Goal: Transaction & Acquisition: Purchase product/service

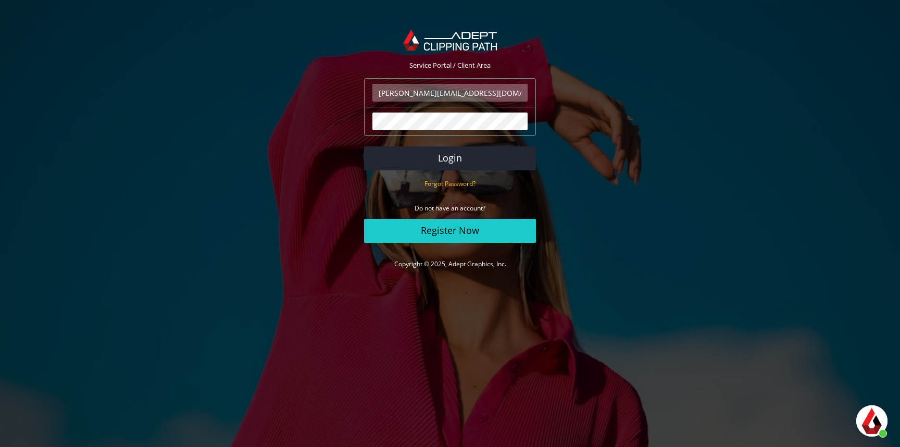
scroll to position [272, 0]
click at [461, 168] on button "Login" at bounding box center [450, 158] width 172 height 24
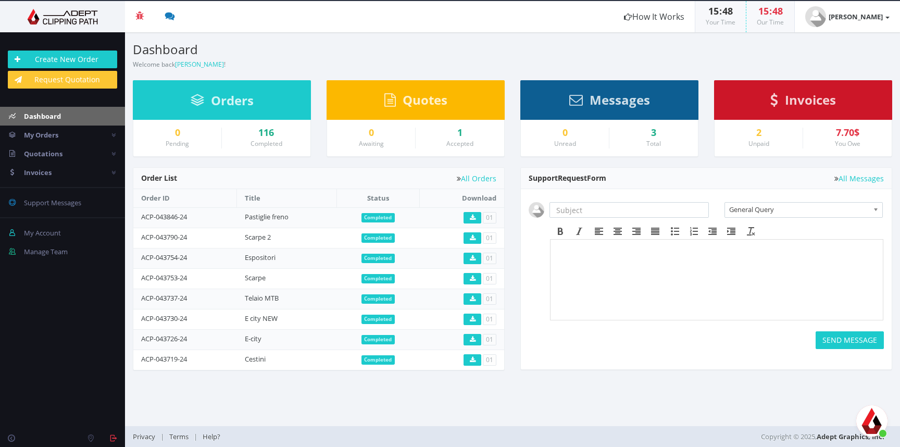
scroll to position [272, 0]
click at [82, 55] on link "Create New Order" at bounding box center [62, 60] width 109 height 18
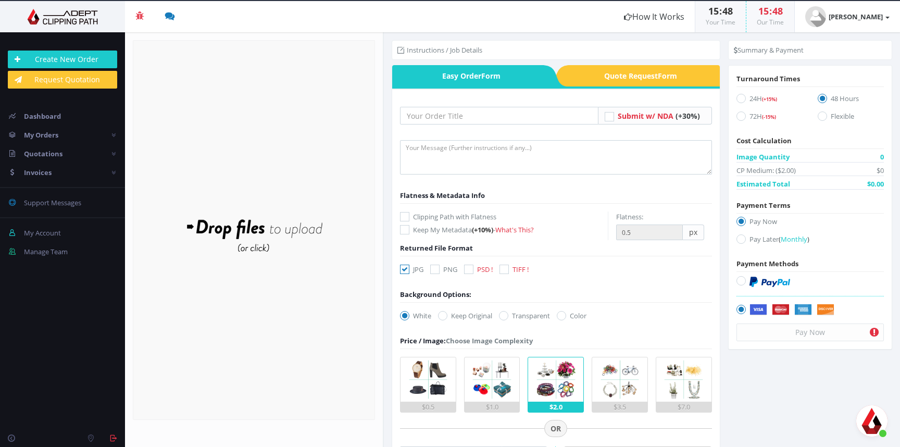
scroll to position [272, 0]
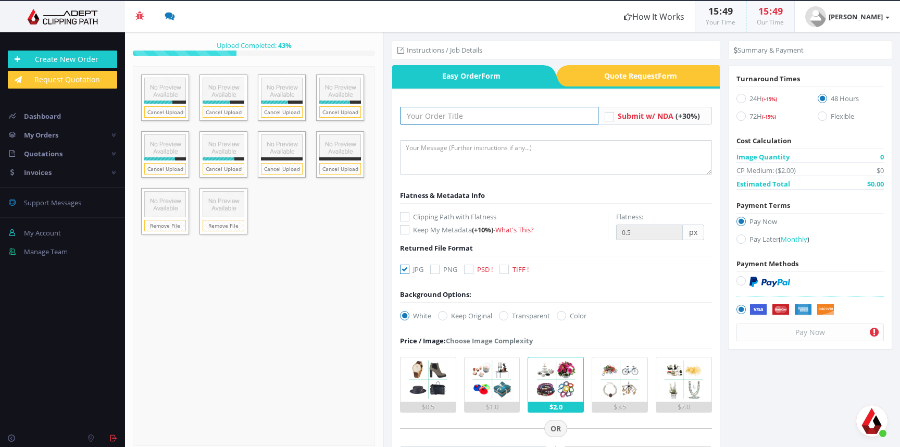
click at [495, 117] on input "text" at bounding box center [499, 116] width 198 height 18
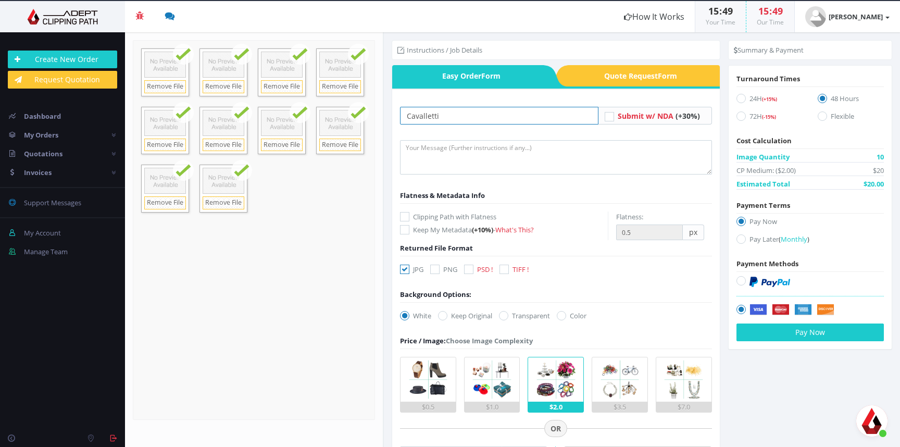
type input "Cavalletti"
click at [406, 215] on icon at bounding box center [404, 216] width 9 height 9
click at [406, 215] on input "Clipping Path with Flatness" at bounding box center [406, 217] width 7 height 7
checkbox input "true"
click at [469, 267] on icon at bounding box center [468, 269] width 9 height 9
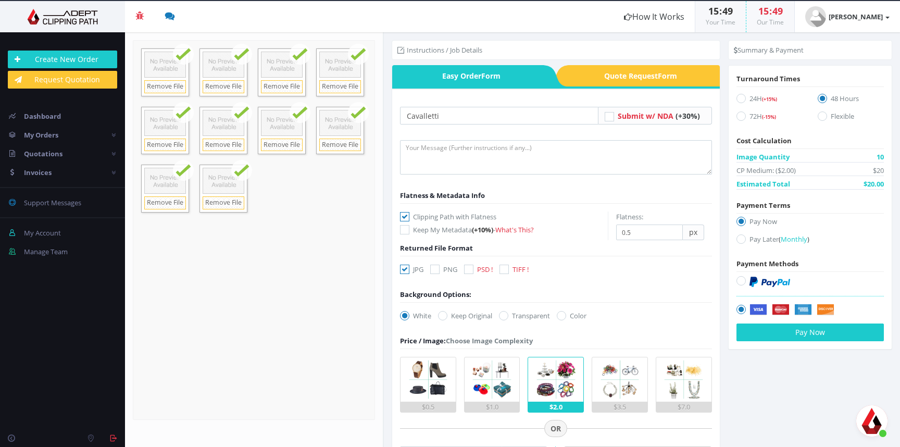
click at [469, 267] on input "PSD !" at bounding box center [470, 269] width 7 height 7
checkbox input "true"
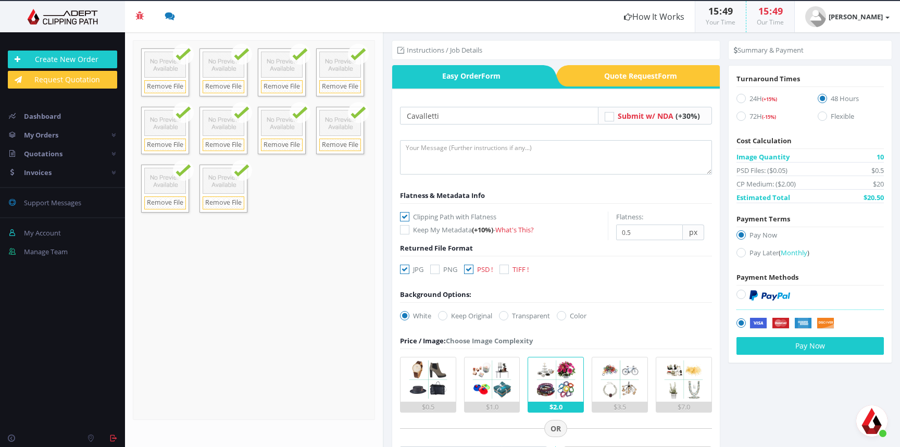
click at [405, 269] on icon at bounding box center [404, 269] width 9 height 9
click at [405, 269] on input "JPG" at bounding box center [406, 269] width 7 height 7
checkbox input "false"
click at [507, 314] on icon at bounding box center [503, 315] width 9 height 9
click at [507, 314] on input "Transparent" at bounding box center [505, 315] width 7 height 7
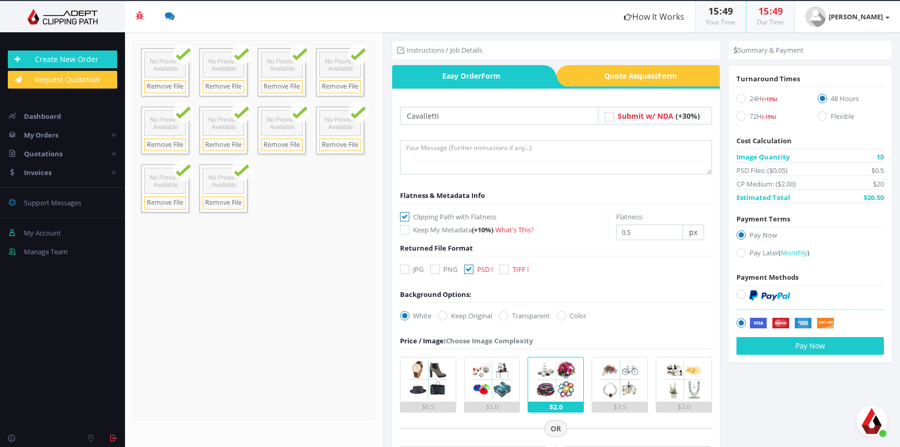
radio input "true"
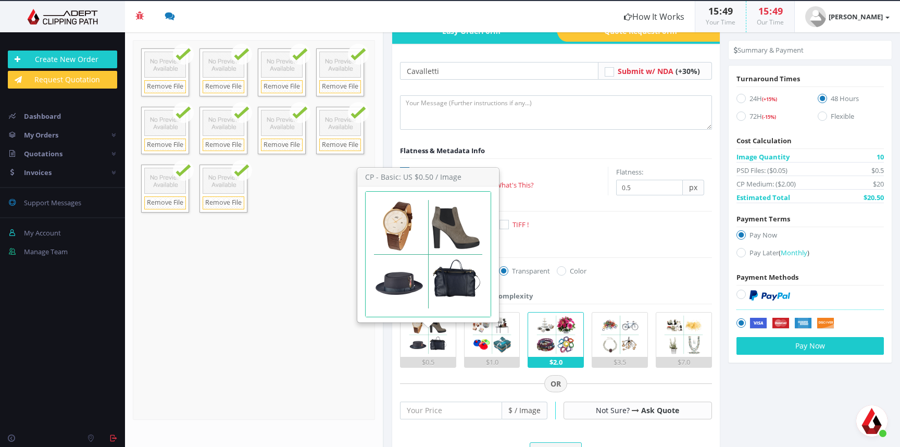
click at [442, 336] on img at bounding box center [428, 334] width 44 height 44
click at [0, 0] on input "$0.5" at bounding box center [0, 0] width 0 height 0
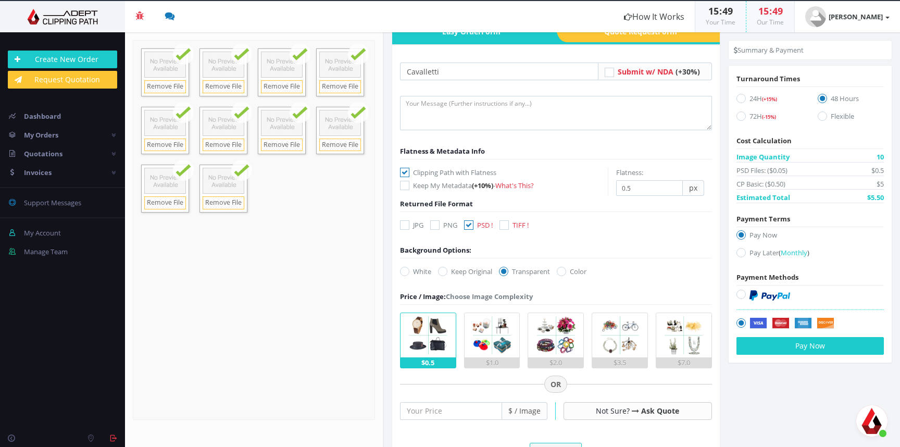
click at [740, 96] on icon at bounding box center [740, 98] width 9 height 9
click at [740, 96] on input "24H (+15%)" at bounding box center [742, 98] width 7 height 7
radio input "true"
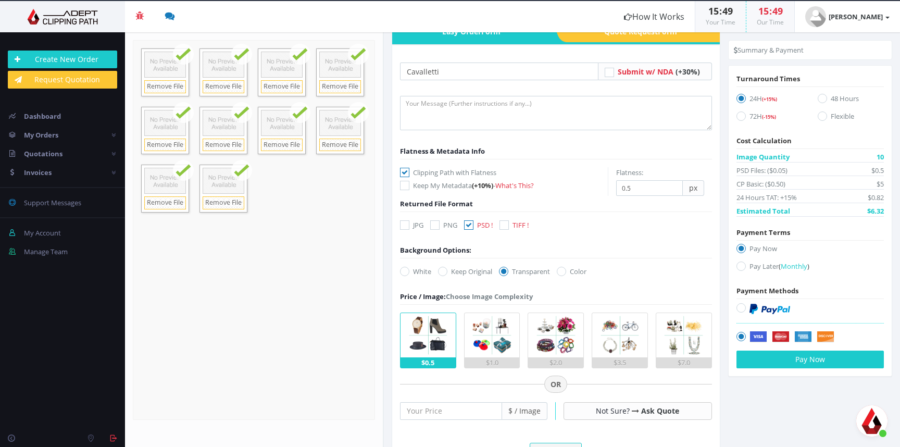
click at [743, 309] on icon at bounding box center [740, 307] width 9 height 9
click at [743, 309] on input "radio" at bounding box center [742, 308] width 7 height 7
radio input "true"
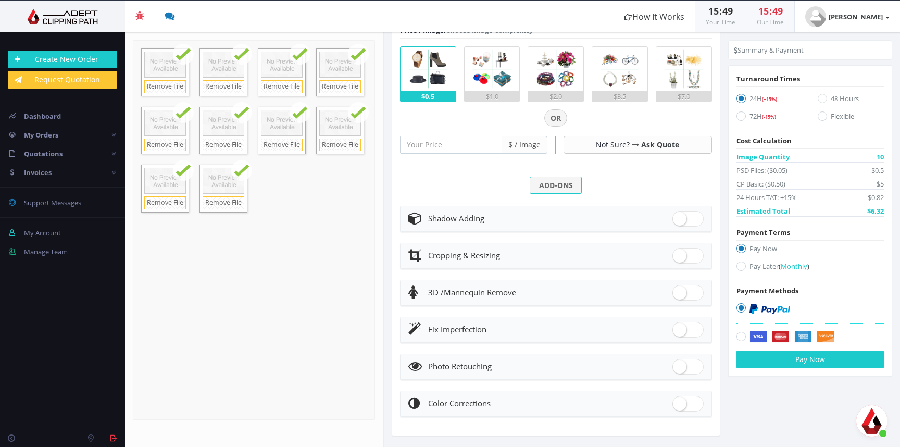
scroll to position [316, 0]
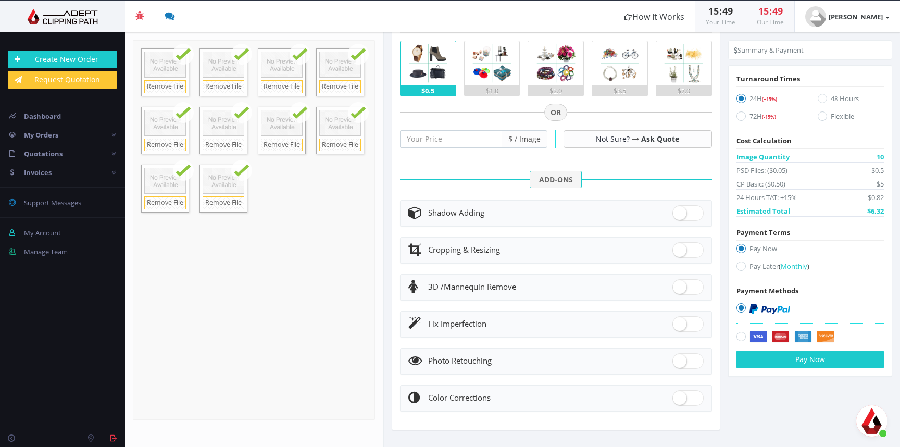
click at [542, 317] on div "Fix Imperfection" at bounding box center [555, 324] width 295 height 15
click at [692, 321] on span at bounding box center [687, 324] width 31 height 16
click at [679, 321] on input "checkbox" at bounding box center [675, 321] width 7 height 7
checkbox input "true"
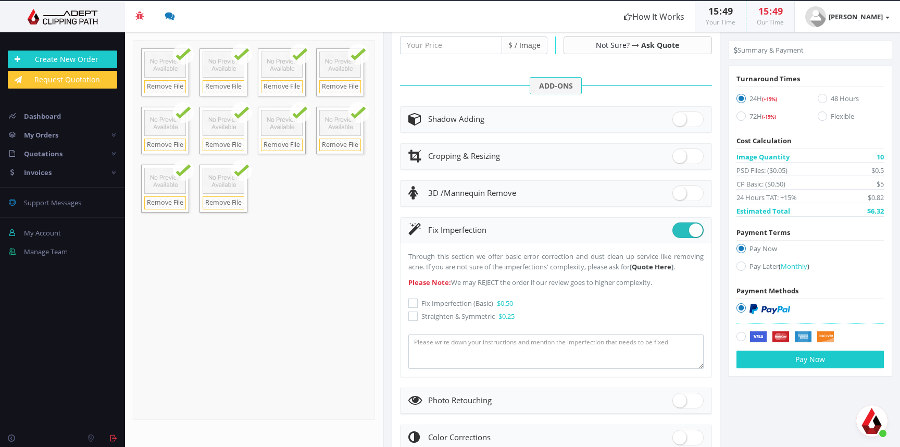
scroll to position [414, 0]
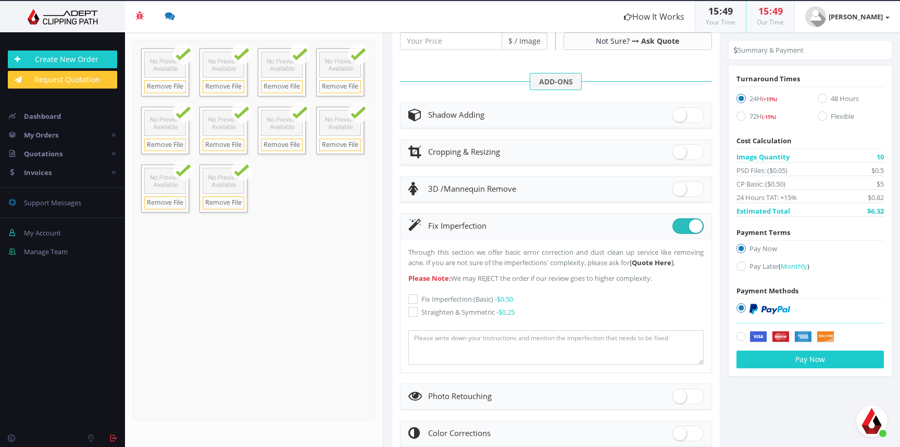
click at [414, 304] on icon at bounding box center [412, 298] width 9 height 9
click at [414, 303] on input "Fix Imperfection (Basic) - $0.50" at bounding box center [414, 299] width 7 height 7
checkbox input "true"
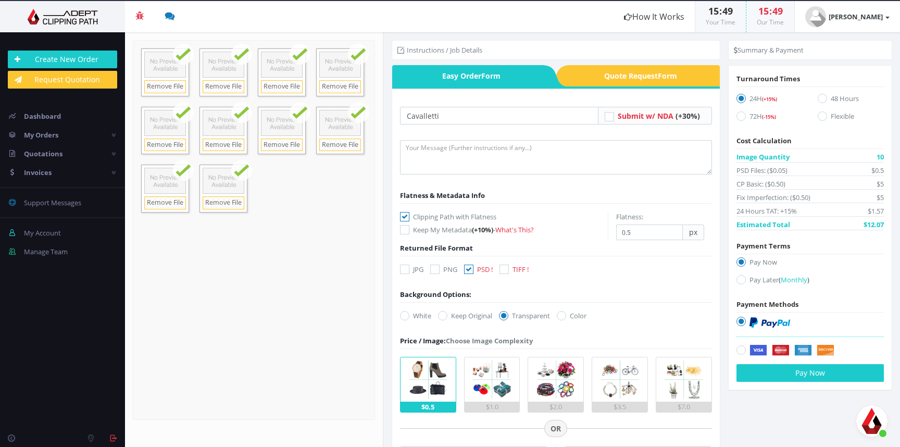
scroll to position [38, 0]
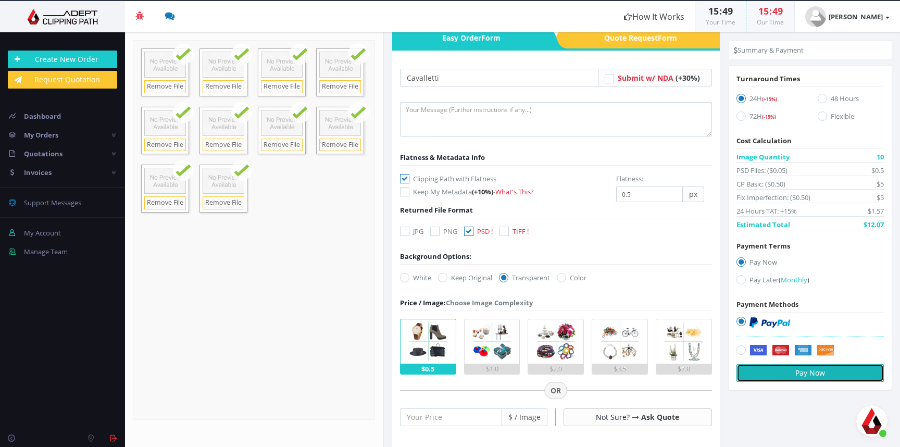
click at [840, 375] on button "Pay Now" at bounding box center [809, 373] width 147 height 18
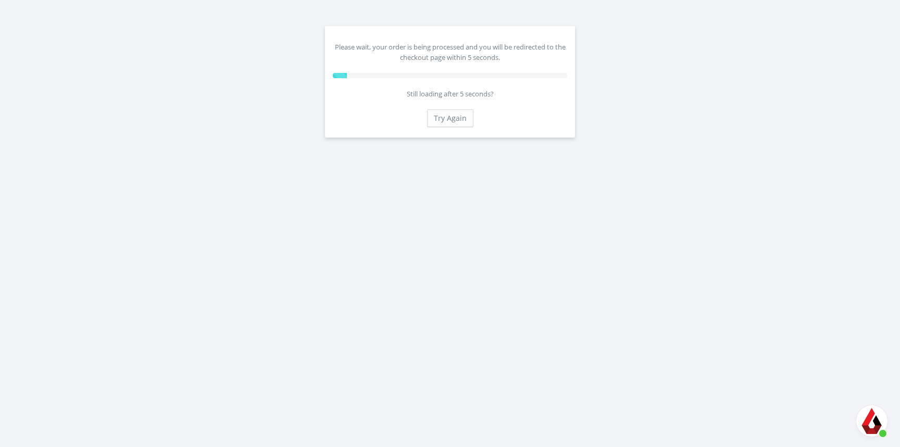
scroll to position [272, 0]
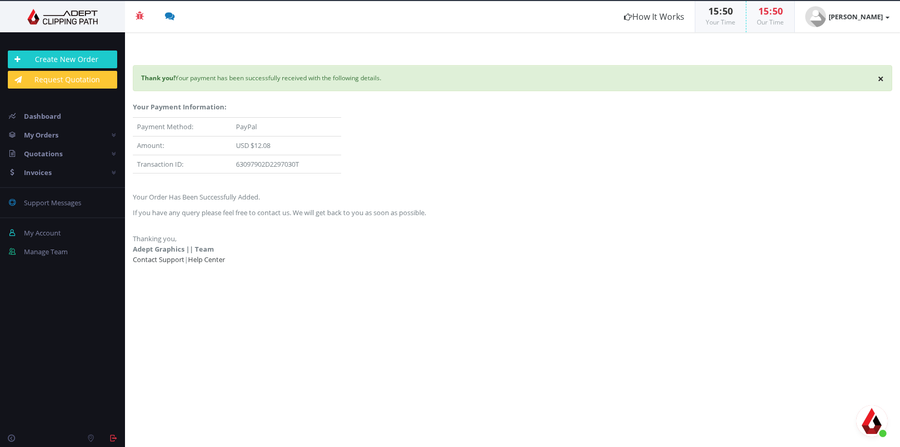
scroll to position [265, 0]
